Goal: Information Seeking & Learning: Obtain resource

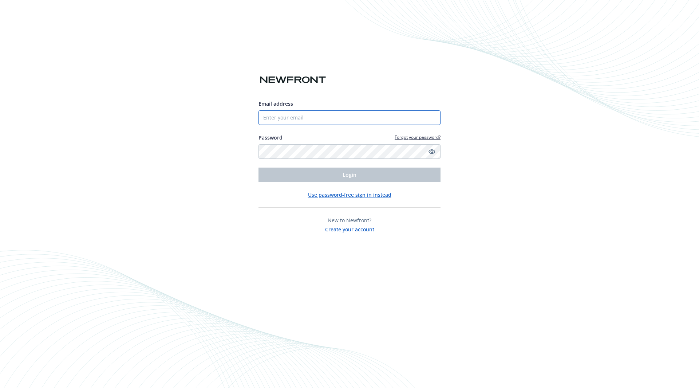
click at [274, 116] on input "Email address" at bounding box center [349, 117] width 182 height 15
type input "[PERSON_NAME][EMAIL_ADDRESS][DOMAIN_NAME]"
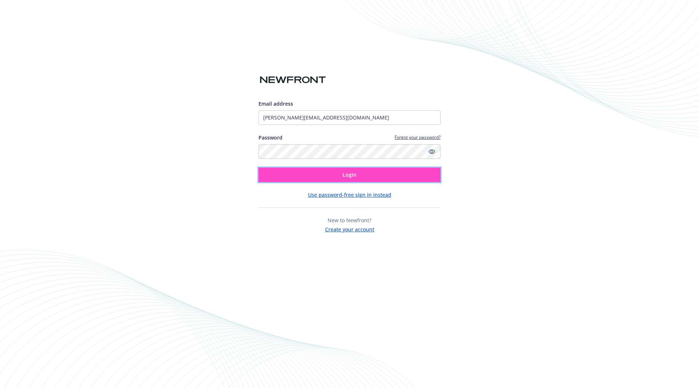
click at [326, 176] on button "Login" at bounding box center [349, 174] width 182 height 15
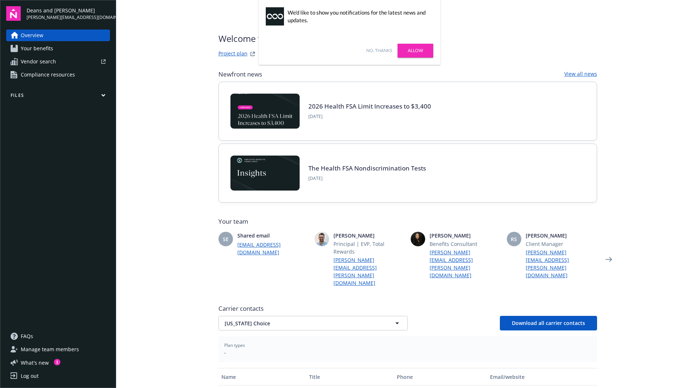
click at [318, 168] on link "The Health FSA Nondiscrimination Tests" at bounding box center [367, 168] width 118 height 8
click at [409, 47] on link "Allow" at bounding box center [415, 51] width 36 height 14
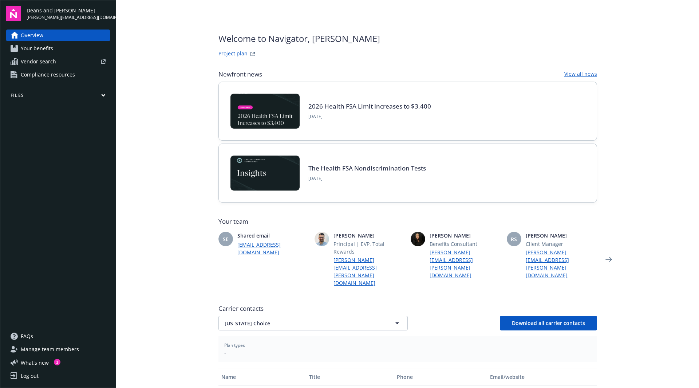
click at [39, 75] on span "Compliance resources" at bounding box center [48, 75] width 54 height 12
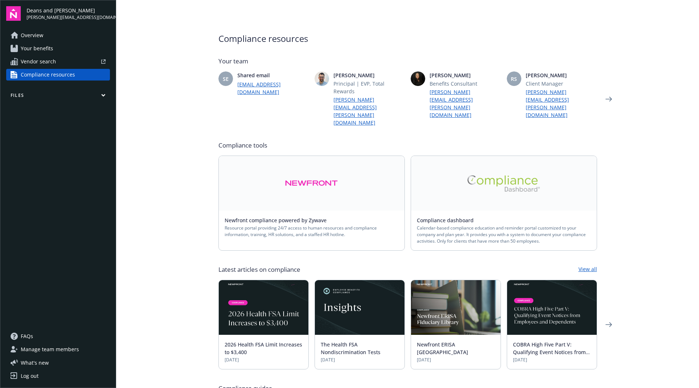
click at [315, 175] on img at bounding box center [311, 183] width 53 height 17
